Goal: Transaction & Acquisition: Purchase product/service

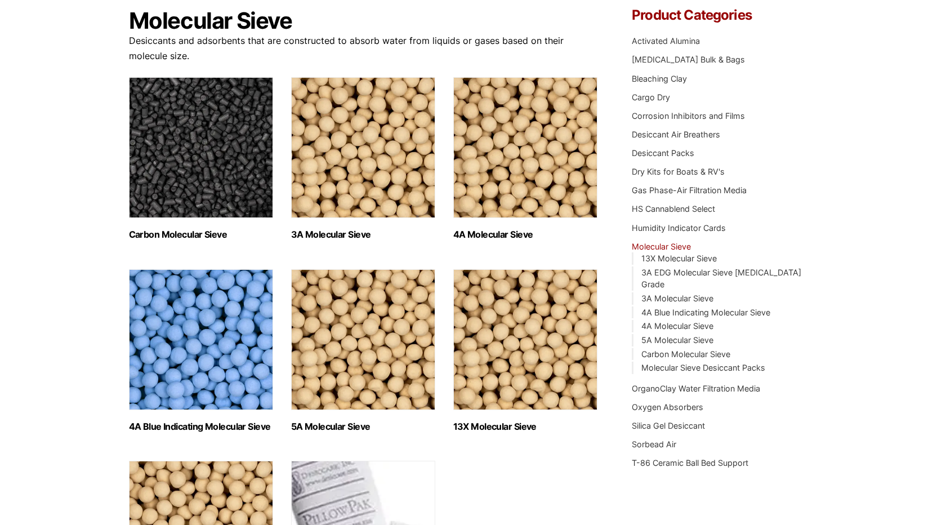
scroll to position [113, 0]
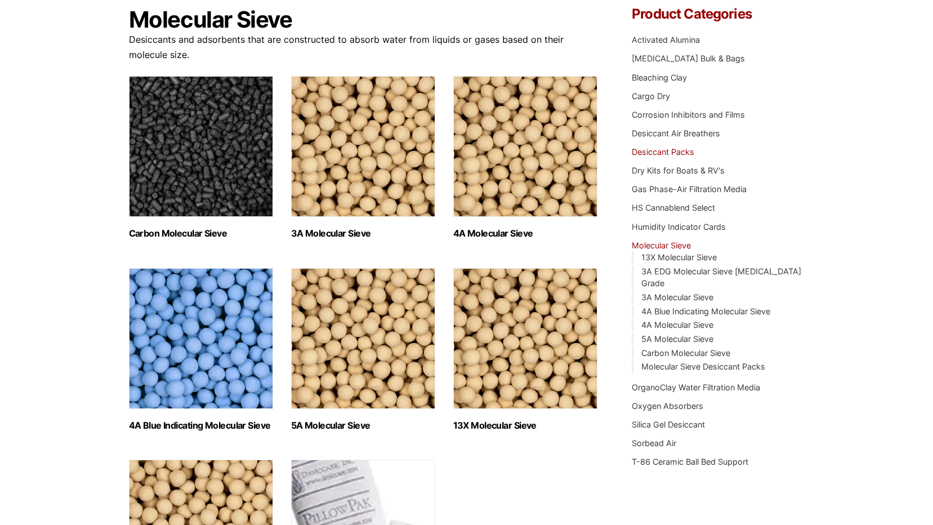
click at [668, 153] on link "Desiccant Packs" at bounding box center [663, 152] width 62 height 10
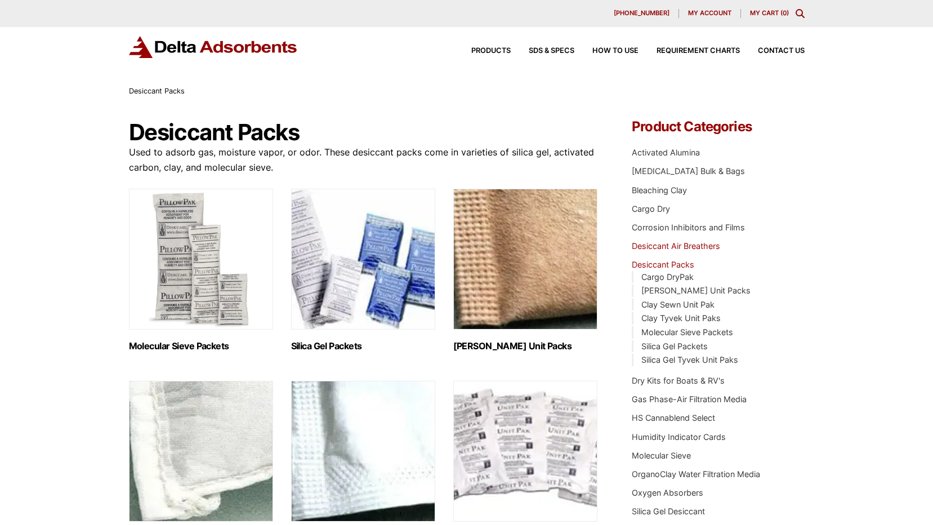
click at [662, 244] on link "Desiccant Air Breathers" at bounding box center [676, 246] width 88 height 10
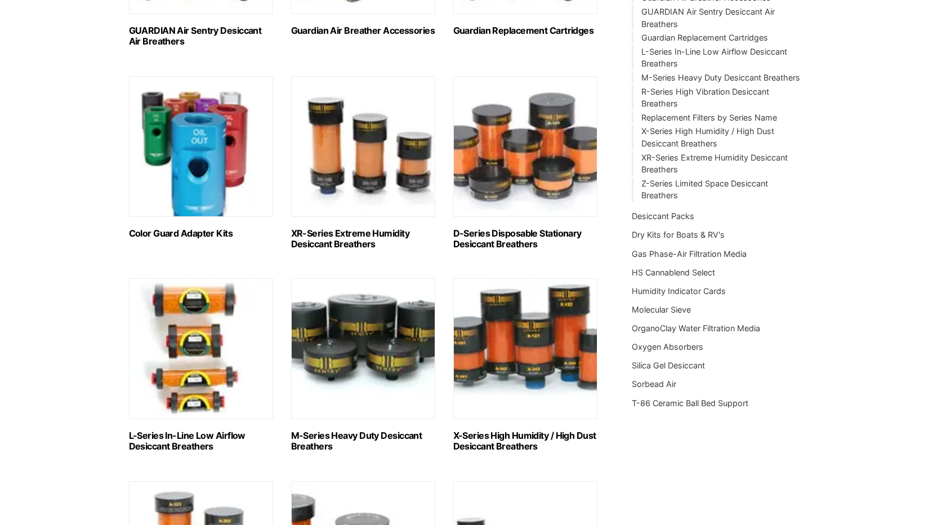
scroll to position [281, 0]
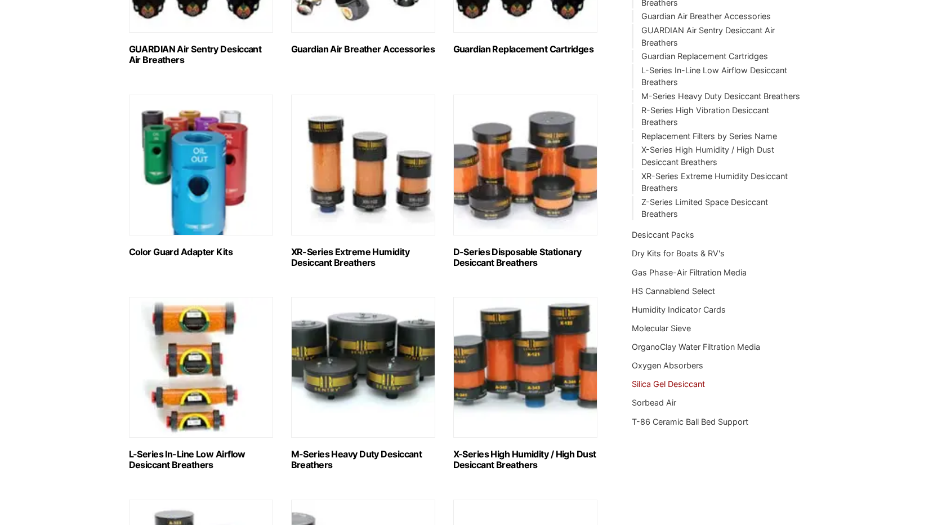
click at [667, 384] on link "Silica Gel Desiccant" at bounding box center [668, 384] width 73 height 10
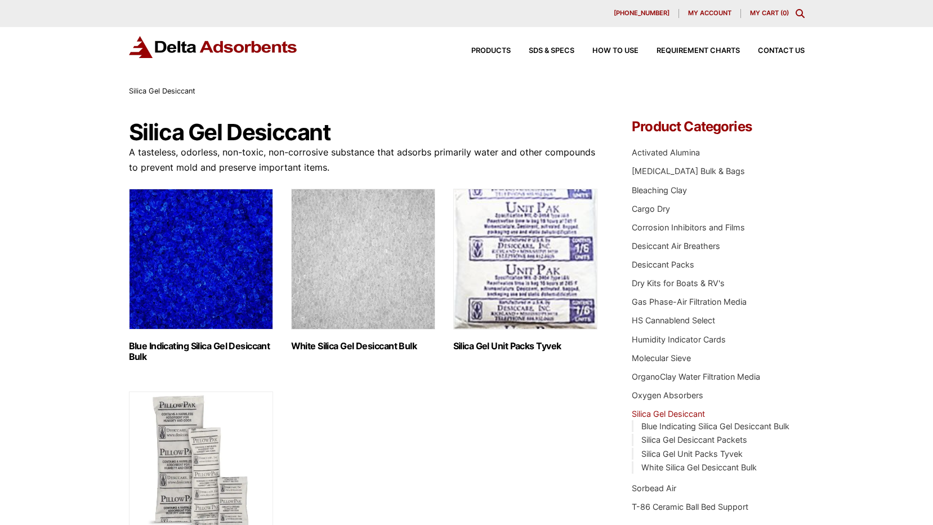
click at [191, 287] on img "Visit product category Blue Indicating Silica Gel Desiccant Bulk" at bounding box center [201, 259] width 144 height 141
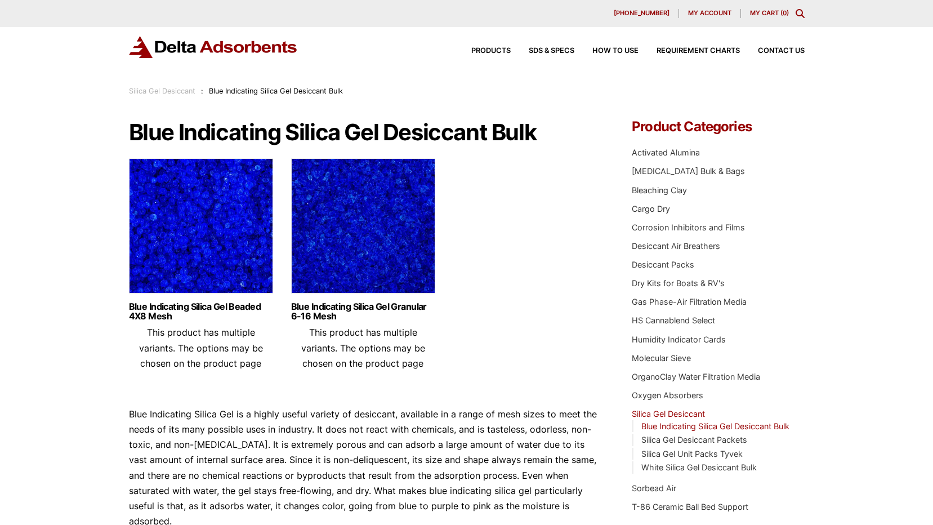
click at [220, 241] on img at bounding box center [201, 228] width 144 height 141
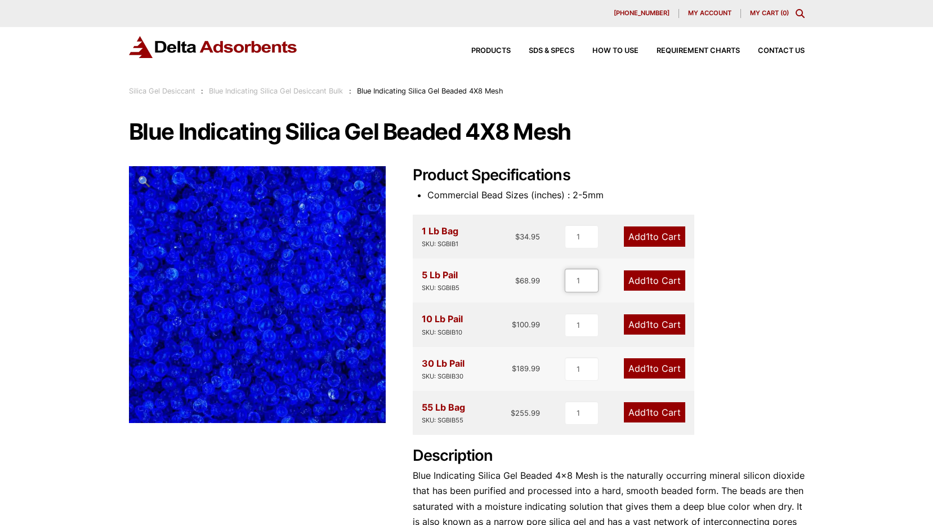
click at [581, 282] on input "1" at bounding box center [582, 281] width 34 height 24
click at [591, 278] on input "2" at bounding box center [582, 281] width 34 height 24
click at [591, 278] on input "3" at bounding box center [581, 281] width 34 height 24
type input "4"
click at [591, 278] on input "4" at bounding box center [581, 281] width 34 height 24
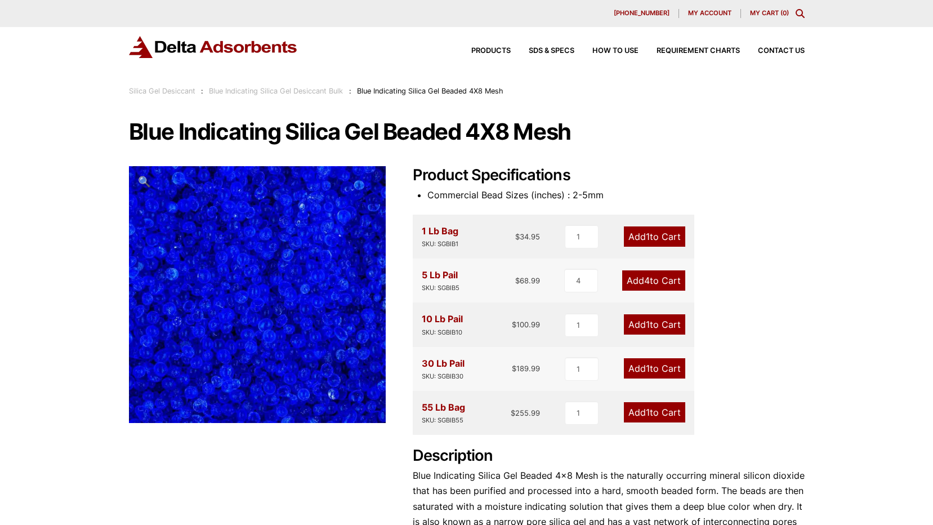
click at [655, 281] on link "Add 4 to Cart" at bounding box center [653, 280] width 63 height 20
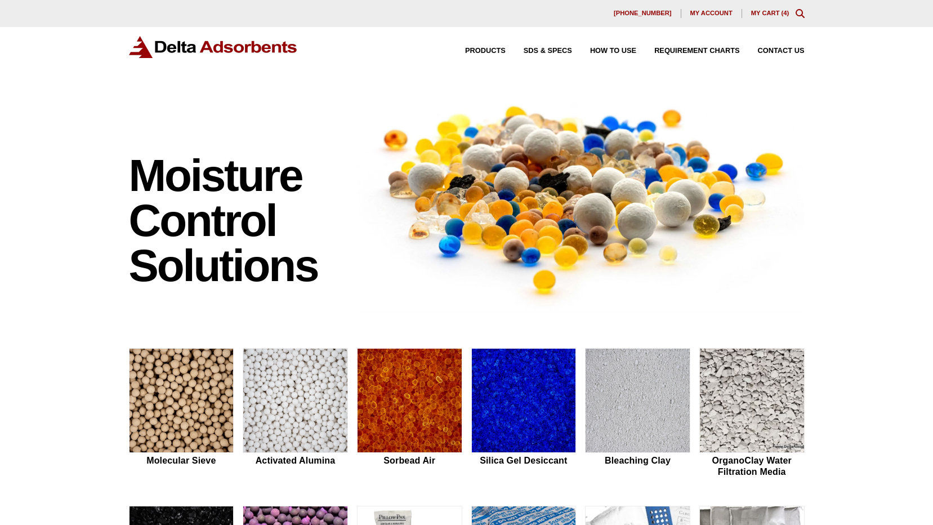
click at [773, 9] on div "630-980-5205 My account My Cart ( 4 )" at bounding box center [467, 13] width 676 height 9
click at [769, 14] on link "My Cart ( 4 )" at bounding box center [770, 13] width 38 height 7
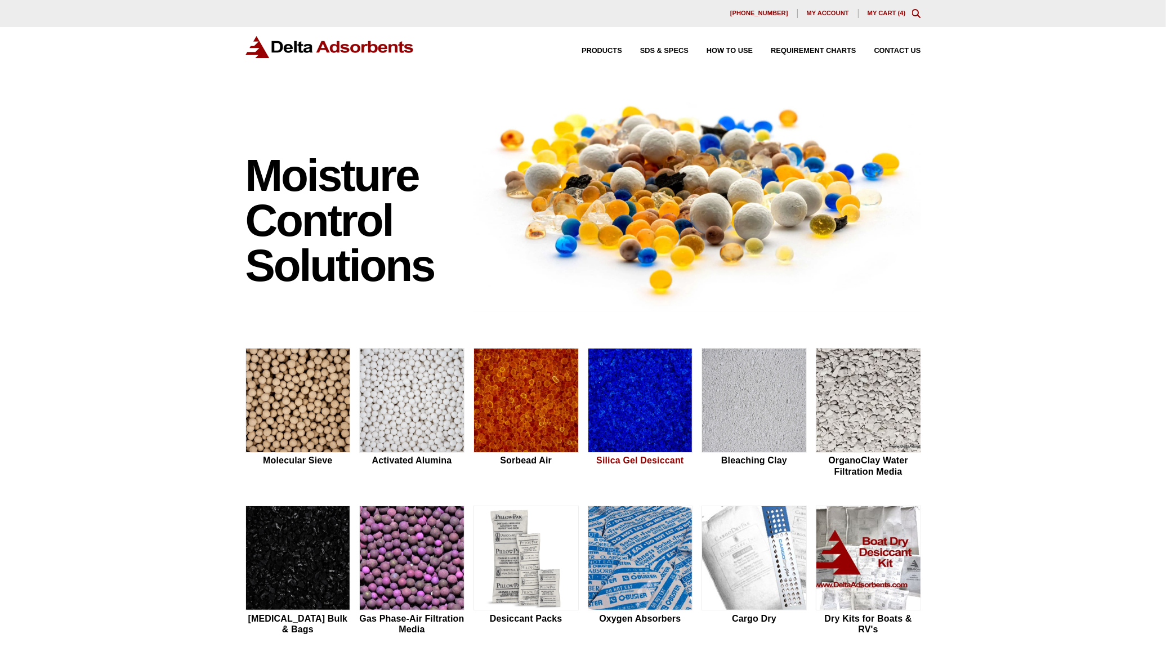
click at [651, 417] on img at bounding box center [640, 400] width 104 height 105
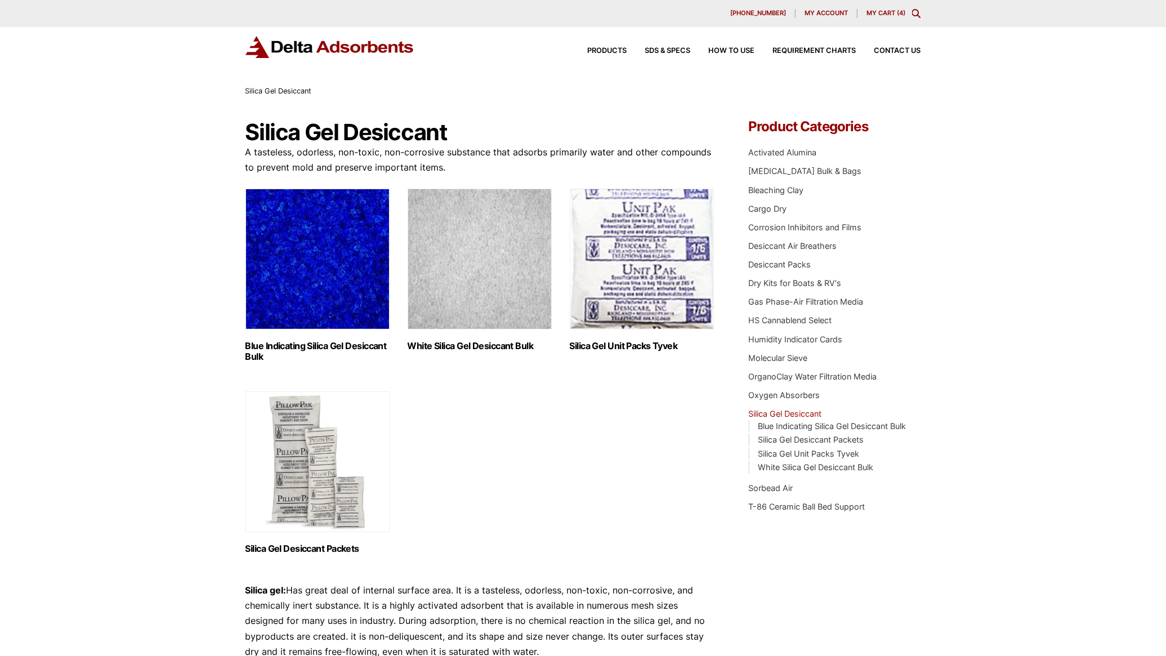
click at [316, 294] on img "Visit product category Blue Indicating Silica Gel Desiccant Bulk" at bounding box center [317, 259] width 144 height 141
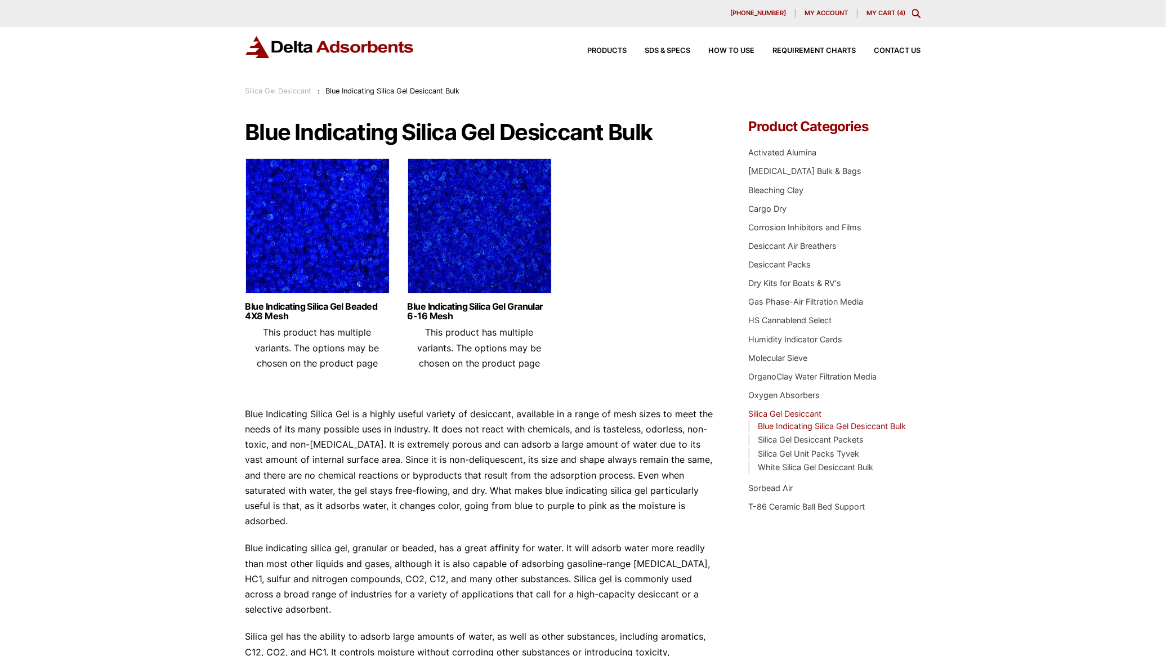
click at [317, 276] on img at bounding box center [317, 228] width 144 height 141
